Goal: Use online tool/utility

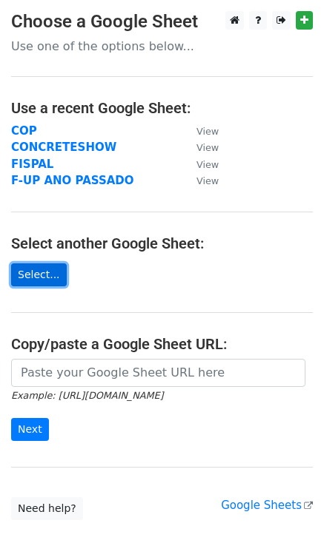
click at [36, 275] on link "Select..." at bounding box center [39, 275] width 56 height 23
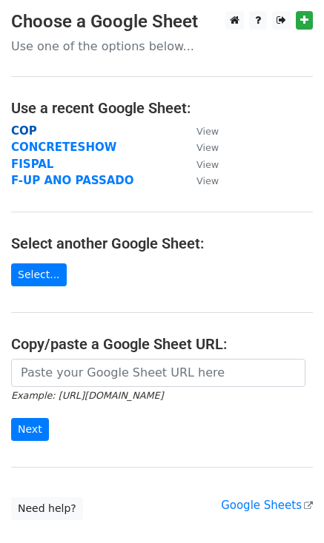
click at [30, 132] on strong "COP" at bounding box center [24, 130] width 26 height 13
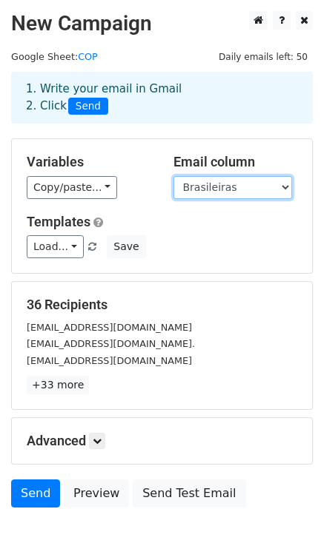
click at [246, 195] on select "Brasileiras Estrangeiras" at bounding box center [232, 187] width 118 height 23
select select "Estrangeiras"
click at [173, 176] on select "Brasileiras Estrangeiras" at bounding box center [232, 187] width 118 height 23
